Goal: Transaction & Acquisition: Purchase product/service

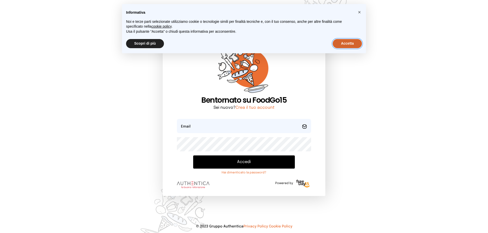
click at [344, 45] on button "Accetta" at bounding box center [347, 43] width 29 height 9
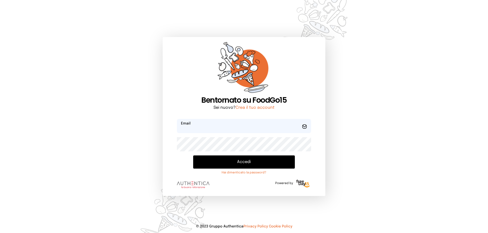
click at [259, 128] on input "email" at bounding box center [244, 126] width 134 height 14
click at [258, 160] on button "Accedi" at bounding box center [244, 162] width 102 height 13
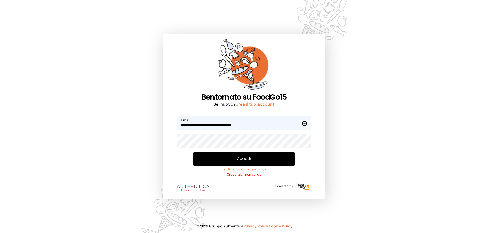
drag, startPoint x: 211, startPoint y: 125, endPoint x: 288, endPoint y: 121, distance: 77.1
click at [288, 121] on input "**********" at bounding box center [244, 123] width 134 height 14
type input "**********"
click at [245, 155] on button "Accedi" at bounding box center [244, 159] width 102 height 13
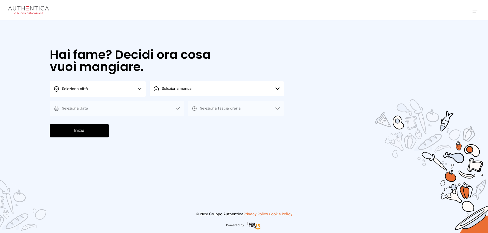
click at [139, 90] on icon at bounding box center [140, 89] width 4 height 2
click at [135, 100] on li "Terni" at bounding box center [98, 104] width 96 height 14
drag, startPoint x: 178, startPoint y: 89, endPoint x: 179, endPoint y: 93, distance: 4.9
click at [178, 89] on span "Seleziona mensa" at bounding box center [177, 89] width 30 height 4
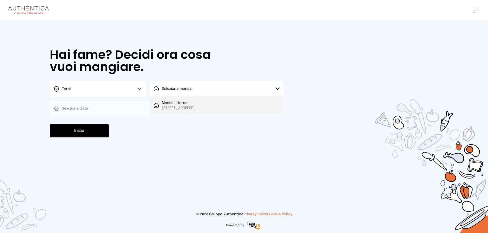
click at [178, 103] on span "Mensa interna" at bounding box center [178, 103] width 33 height 5
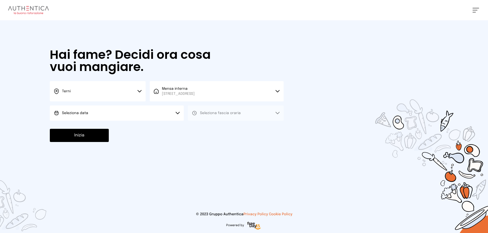
drag, startPoint x: 154, startPoint y: 115, endPoint x: 152, endPoint y: 120, distance: 5.1
click at [154, 116] on button "Seleziona data" at bounding box center [117, 113] width 134 height 15
click at [151, 126] on li "[DATE], [DATE]" at bounding box center [117, 127] width 134 height 13
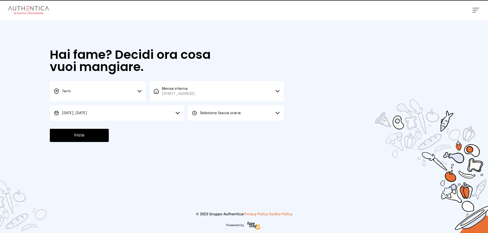
click at [200, 111] on button "Seleziona fascia oraria" at bounding box center [236, 113] width 96 height 15
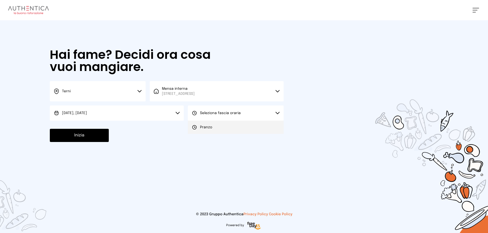
click at [197, 130] on li "Pranzo" at bounding box center [236, 127] width 96 height 13
click at [71, 133] on button "Inizia" at bounding box center [79, 135] width 59 height 13
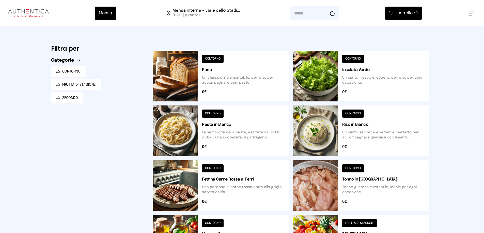
scroll to position [51, 0]
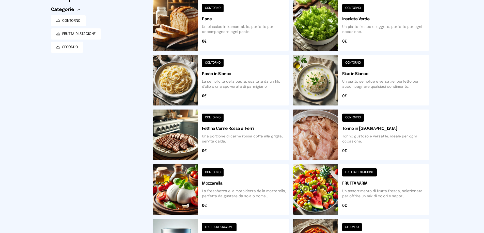
click at [354, 175] on button at bounding box center [361, 190] width 136 height 51
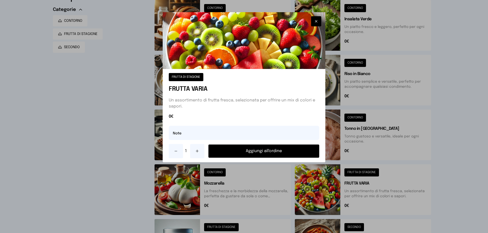
click at [269, 154] on button "Aggiungi all'ordine" at bounding box center [263, 151] width 111 height 13
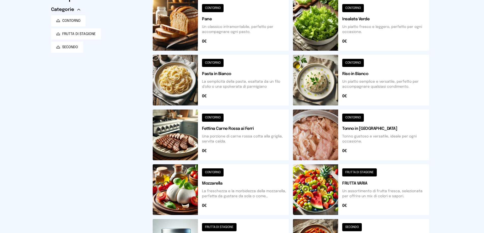
scroll to position [152, 0]
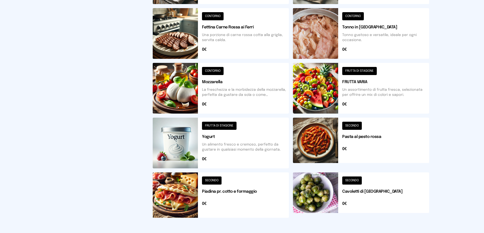
click at [352, 182] on button at bounding box center [361, 195] width 136 height 45
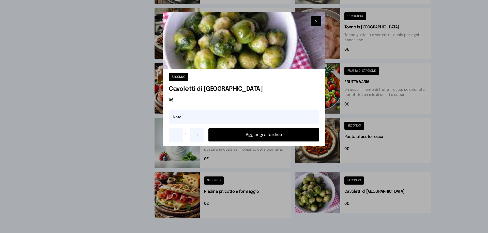
click at [250, 135] on button "Aggiungi all'ordine" at bounding box center [263, 135] width 111 height 13
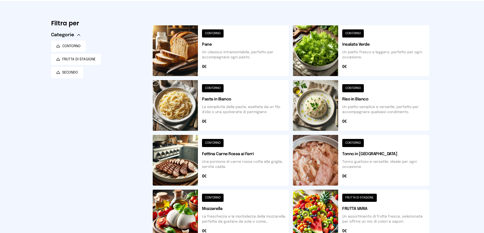
scroll to position [0, 0]
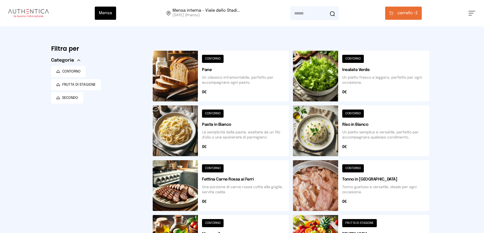
click at [360, 61] on button at bounding box center [361, 76] width 136 height 51
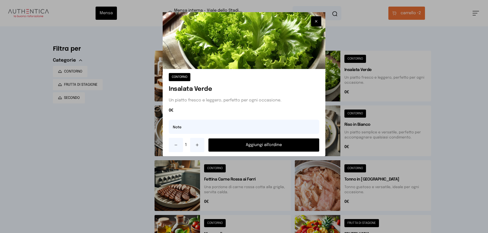
click at [269, 146] on button "Aggiungi all'ordine" at bounding box center [263, 145] width 111 height 13
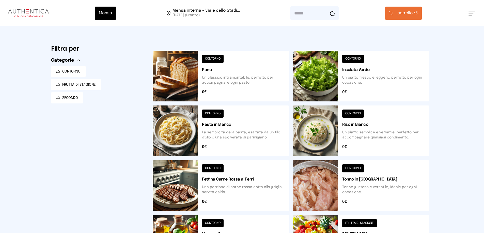
click at [406, 18] on button "carrello • 3" at bounding box center [403, 13] width 37 height 13
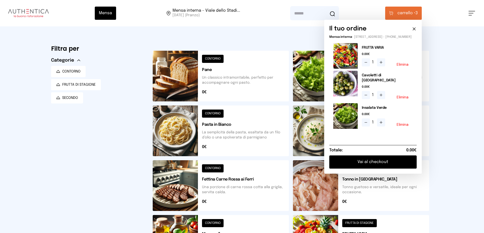
click at [375, 160] on button "Vai al checkout" at bounding box center [372, 162] width 87 height 13
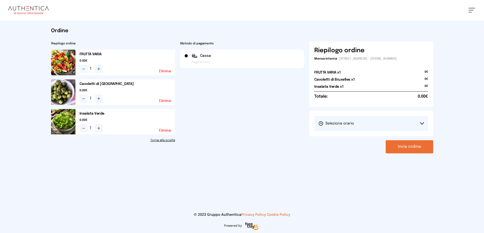
click at [422, 122] on button "Seleziona orario" at bounding box center [371, 123] width 114 height 15
click at [415, 137] on li "1° Turno (13:00 - 15:00)" at bounding box center [371, 137] width 114 height 13
click at [414, 150] on button "Invia ordine" at bounding box center [410, 146] width 48 height 13
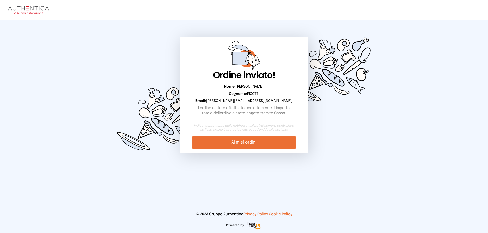
click at [266, 142] on link "Ai miei ordini" at bounding box center [243, 142] width 103 height 13
